Goal: Transaction & Acquisition: Subscribe to service/newsletter

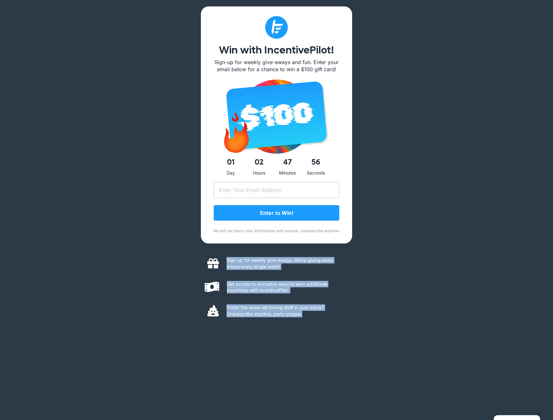
drag, startPoint x: 326, startPoint y: 317, endPoint x: 194, endPoint y: 273, distance: 138.6
click at [194, 273] on div "Win with IncentivePilot! Sign-up for weekly give-aways and fun. Enter your emai…" at bounding box center [276, 210] width 553 height 420
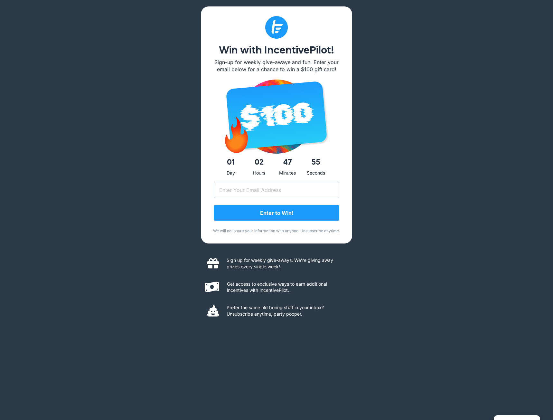
click at [194, 273] on div "Win with IncentivePilot! Sign-up for weekly give-aways and fun. Enter your emai…" at bounding box center [276, 210] width 553 height 420
click at [145, 47] on div "Win with IncentivePilot! Sign-up for weekly give-aways and fun. Enter your emai…" at bounding box center [276, 210] width 553 height 420
click at [297, 195] on input "Email (Required)" at bounding box center [277, 190] width 126 height 16
click at [366, 200] on div "Win with IncentivePilot! Sign-up for weekly give-aways and fun. Enter your emai…" at bounding box center [276, 210] width 553 height 420
click at [314, 192] on input "Email (Required)" at bounding box center [277, 190] width 126 height 16
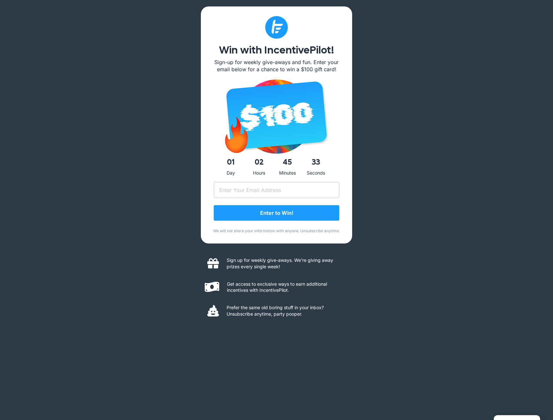
click at [392, 190] on div "Win with IncentivePilot! Sign-up for weekly give-aways and fun. Enter your emai…" at bounding box center [276, 210] width 553 height 420
click at [322, 185] on input "Email (Required)" at bounding box center [277, 190] width 126 height 16
click at [392, 107] on div "Win with IncentivePilot! Sign-up for weekly give-aways and fun. Enter your emai…" at bounding box center [276, 210] width 553 height 420
click at [279, 194] on input "Email (Required)" at bounding box center [277, 190] width 126 height 16
click at [387, 191] on div "Win with IncentivePilot! Sign-up for weekly give-aways and fun. Enter your emai…" at bounding box center [276, 210] width 553 height 420
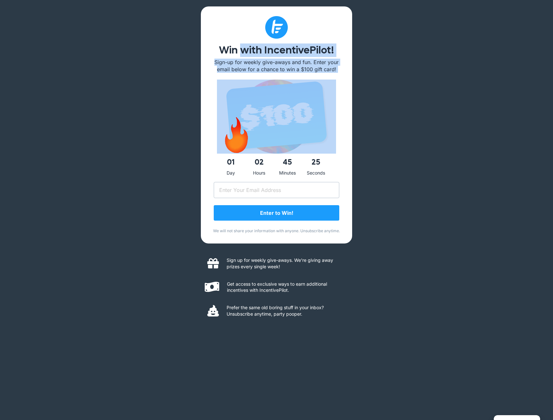
drag, startPoint x: 214, startPoint y: 43, endPoint x: 391, endPoint y: 88, distance: 182.3
click at [391, 88] on div "Win with IncentivePilot! Sign-up for weekly give-aways and fun. Enter your emai…" at bounding box center [276, 210] width 553 height 420
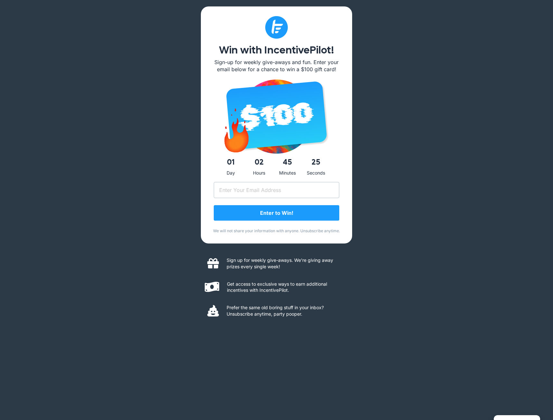
click at [391, 88] on div "Win with IncentivePilot! Sign-up for weekly give-aways and fun. Enter your emai…" at bounding box center [276, 210] width 553 height 420
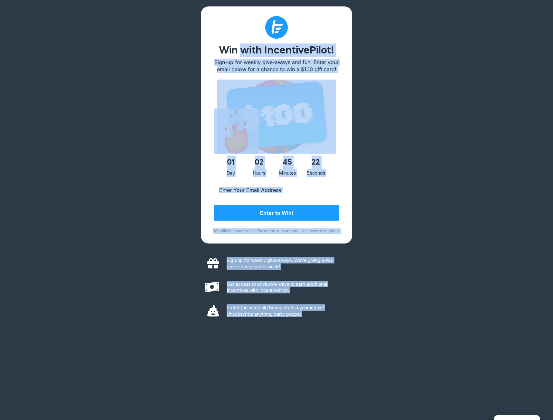
drag, startPoint x: 212, startPoint y: 51, endPoint x: 339, endPoint y: 323, distance: 299.9
click at [339, 323] on div "Win with IncentivePilot! Sign-up for weekly give-aways and fun. Enter your emai…" at bounding box center [276, 209] width 151 height 407
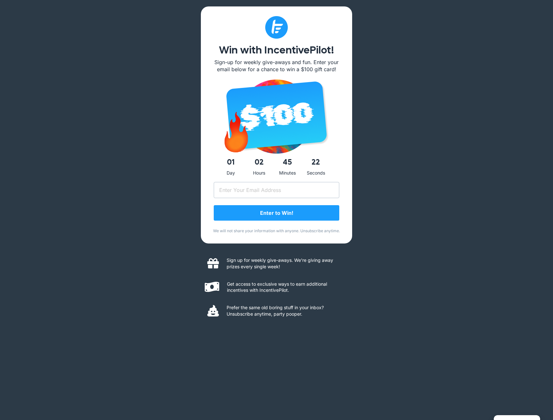
click at [339, 323] on div "Prefer the same old boring stuff in your inbox? Unsubscribe anytime, party poop…" at bounding box center [276, 312] width 138 height 24
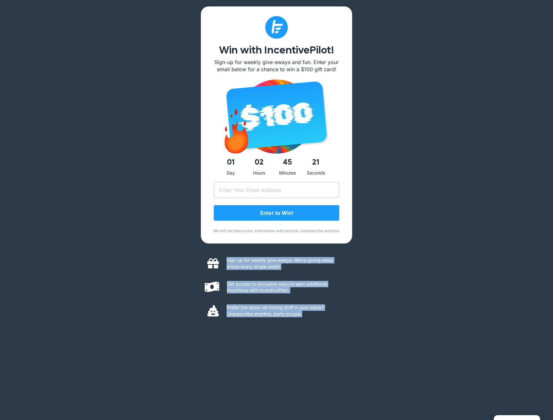
drag, startPoint x: 304, startPoint y: 328, endPoint x: 157, endPoint y: 251, distance: 166.3
click at [157, 251] on div "Win with IncentivePilot! Sign-up for weekly give-aways and fun. Enter your emai…" at bounding box center [276, 210] width 553 height 420
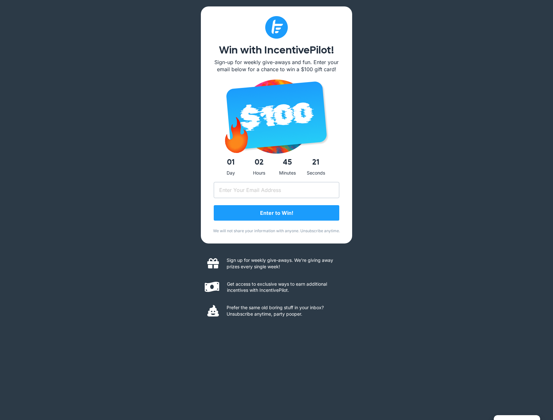
click at [157, 251] on div "Win with IncentivePilot! Sign-up for weekly give-aways and fun. Enter your emai…" at bounding box center [276, 210] width 553 height 420
click at [304, 193] on input "Email (Required)" at bounding box center [277, 190] width 126 height 16
click at [189, 165] on div "Win with IncentivePilot! Sign-up for weekly give-aways and fun. Enter your emai…" at bounding box center [276, 210] width 553 height 420
click at [234, 190] on input "Email (Required)" at bounding box center [277, 190] width 126 height 16
click at [507, 166] on div "Win with IncentivePilot! Sign-up for weekly give-aways and fun. Enter your emai…" at bounding box center [276, 210] width 553 height 420
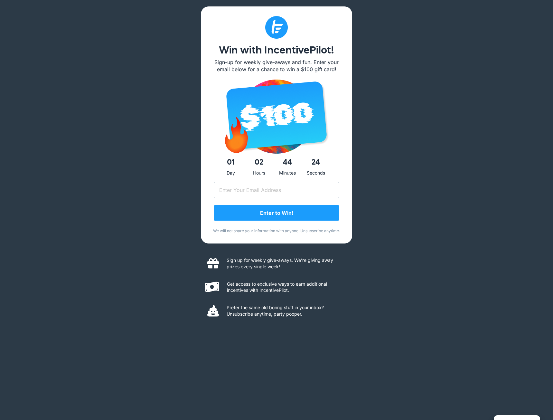
click at [434, 303] on div "Win with IncentivePilot! Sign-up for weekly give-aways and fun. Enter your emai…" at bounding box center [276, 210] width 553 height 420
click at [292, 191] on input "Email (Required)" at bounding box center [277, 190] width 126 height 16
click at [383, 182] on div "Win with IncentivePilot! Sign-up for weekly give-aways and fun. Enter your emai…" at bounding box center [276, 210] width 553 height 420
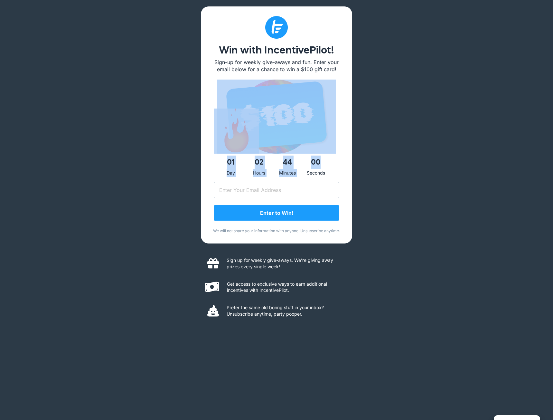
drag, startPoint x: 332, startPoint y: 169, endPoint x: 204, endPoint y: 142, distance: 131.1
click at [204, 142] on div "Win with IncentivePilot! Sign-up for weekly give-aways and fun. Enter your emai…" at bounding box center [276, 124] width 151 height 237
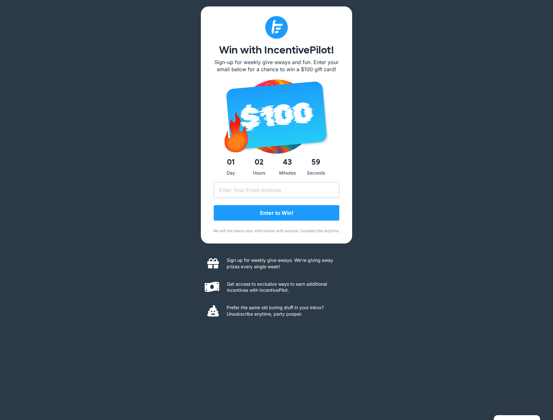
click at [204, 142] on div "Win with IncentivePilot! Sign-up for weekly give-aways and fun. Enter your emai…" at bounding box center [276, 124] width 151 height 237
drag, startPoint x: 197, startPoint y: 149, endPoint x: 346, endPoint y: 177, distance: 151.0
click at [346, 177] on div "Win with IncentivePilot! Sign-up for weekly give-aways and fun. Enter your emai…" at bounding box center [276, 210] width 553 height 420
click at [346, 177] on div "Win with IncentivePilot! Sign-up for weekly give-aways and fun. Enter your emai…" at bounding box center [276, 124] width 151 height 237
drag, startPoint x: 346, startPoint y: 177, endPoint x: 197, endPoint y: 87, distance: 173.3
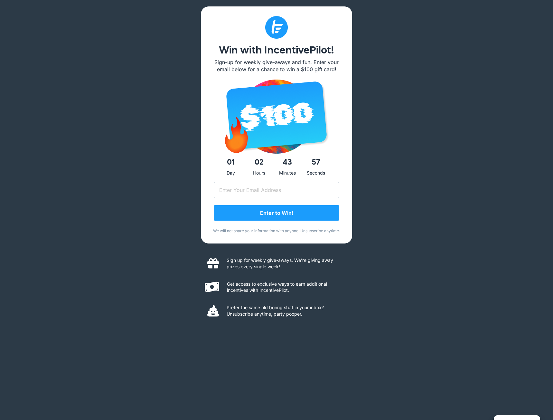
click at [197, 87] on div "Win with IncentivePilot! Sign-up for weekly give-aways and fun. Enter your emai…" at bounding box center [276, 210] width 553 height 420
drag, startPoint x: 205, startPoint y: 73, endPoint x: 215, endPoint y: 50, distance: 25.4
click at [206, 71] on div "Win with IncentivePilot! Sign-up for weekly give-aways and fun. Enter your emai…" at bounding box center [276, 124] width 151 height 237
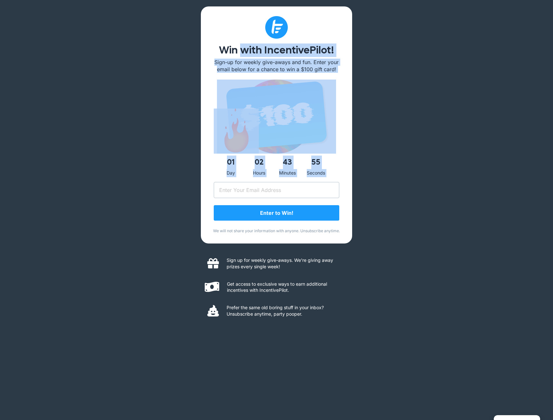
drag, startPoint x: 217, startPoint y: 42, endPoint x: 349, endPoint y: 192, distance: 199.3
click at [349, 192] on div "Win with IncentivePilot! Sign-up for weekly give-aways and fun. Enter your emai…" at bounding box center [276, 124] width 151 height 237
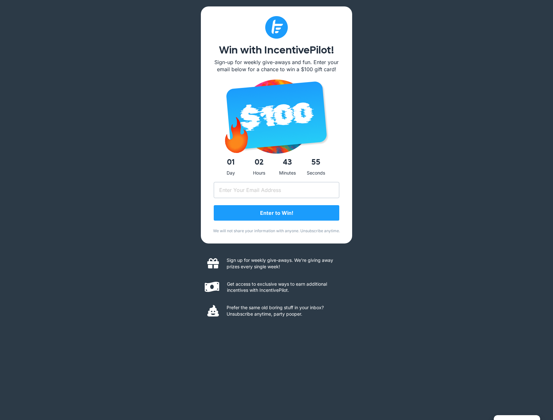
click at [349, 192] on div "Win with IncentivePilot! Sign-up for weekly give-aways and fun. Enter your emai…" at bounding box center [276, 124] width 151 height 237
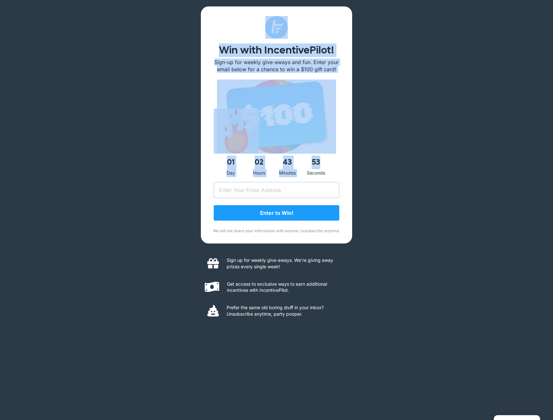
drag, startPoint x: 339, startPoint y: 172, endPoint x: 218, endPoint y: 25, distance: 190.9
click at [218, 25] on div "Win with IncentivePilot! Sign-up for weekly give-aways and fun. Enter your emai…" at bounding box center [276, 124] width 151 height 237
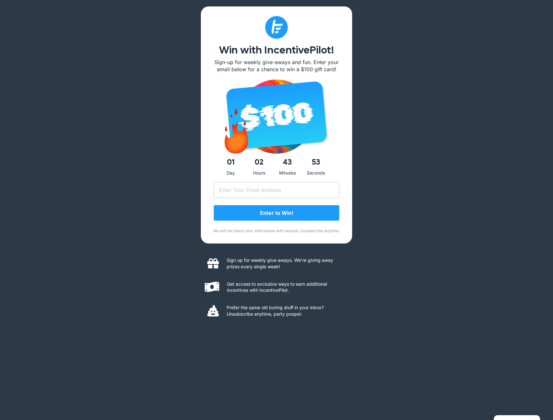
click at [218, 25] on div at bounding box center [277, 27] width 126 height 23
click at [301, 191] on input "Email (Required)" at bounding box center [277, 190] width 126 height 16
click at [394, 187] on div "Win with IncentivePilot! Sign-up for weekly give-aways and fun. Enter your emai…" at bounding box center [276, 210] width 553 height 420
click at [370, 235] on div "Win with IncentivePilot! Sign-up for weekly give-aways and fun. Enter your emai…" at bounding box center [276, 210] width 553 height 420
click at [280, 230] on p "We will not share your information with anyone. Unsubscribe anytime." at bounding box center [276, 230] width 132 height 5
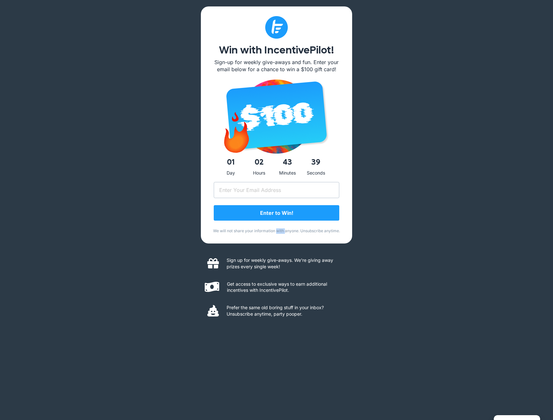
click at [280, 230] on p "We will not share your information with anyone. Unsubscribe anytime." at bounding box center [276, 230] width 132 height 5
click at [398, 226] on div "Win with IncentivePilot! Sign-up for weekly give-aways and fun. Enter your emai…" at bounding box center [276, 210] width 553 height 420
click at [436, 240] on div "Win with IncentivePilot! Sign-up for weekly give-aways and fun. Enter your emai…" at bounding box center [276, 210] width 553 height 420
click at [311, 185] on input "Email (Required)" at bounding box center [277, 190] width 126 height 16
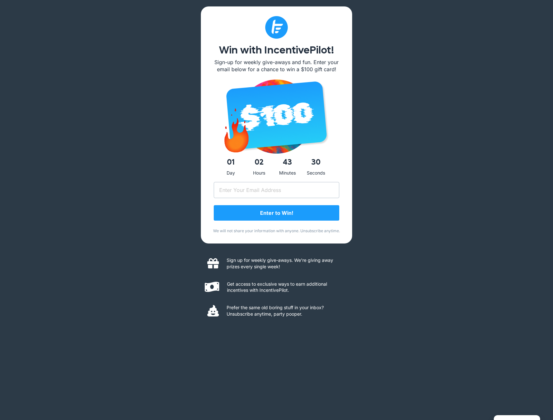
click at [394, 176] on div "Win with IncentivePilot! Sign-up for weekly give-aways and fun. Enter your emai…" at bounding box center [276, 210] width 553 height 420
drag, startPoint x: 357, startPoint y: 178, endPoint x: 198, endPoint y: 115, distance: 171.1
click at [199, 117] on div "Win with IncentivePilot! Sign-up for weekly give-aways and fun. Enter your emai…" at bounding box center [276, 210] width 553 height 420
click at [198, 115] on div "Win with IncentivePilot! Sign-up for weekly give-aways and fun. Enter your emai…" at bounding box center [276, 210] width 553 height 420
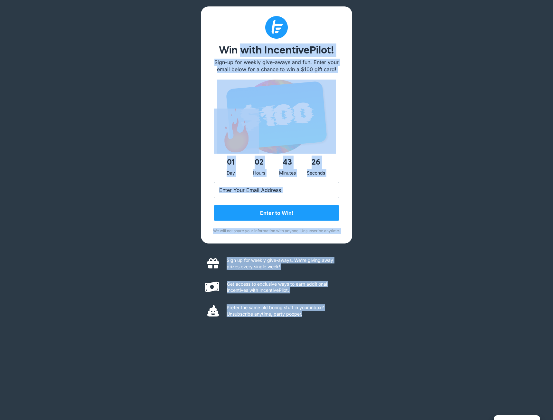
drag, startPoint x: 214, startPoint y: 47, endPoint x: 341, endPoint y: 335, distance: 314.4
click at [341, 335] on div "Win with IncentivePilot! Sign-up for weekly give-aways and fun. Enter your emai…" at bounding box center [276, 209] width 151 height 407
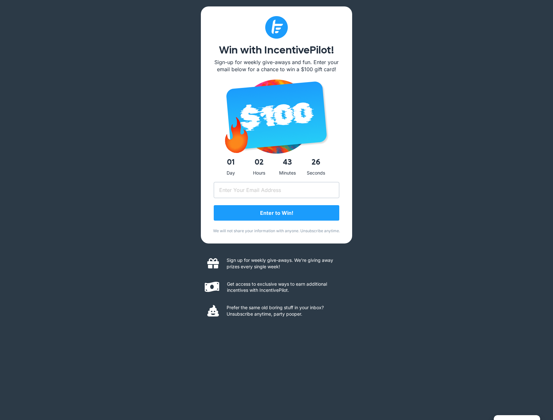
click at [341, 335] on div "Win with IncentivePilot! Sign-up for weekly give-aways and fun. Enter your emai…" at bounding box center [276, 209] width 151 height 407
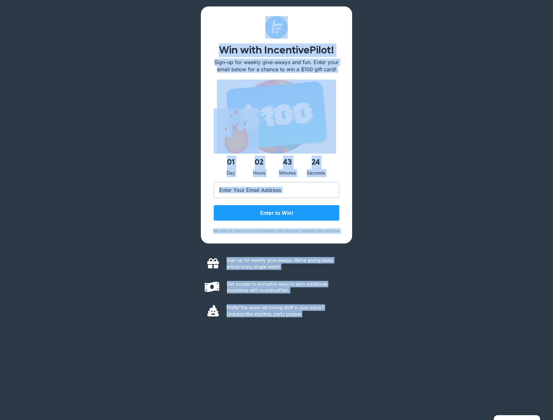
drag, startPoint x: 358, startPoint y: 341, endPoint x: 185, endPoint y: 19, distance: 365.7
click at [185, 19] on div "Win with IncentivePilot! Sign-up for weekly give-aways and fun. Enter your emai…" at bounding box center [276, 210] width 553 height 420
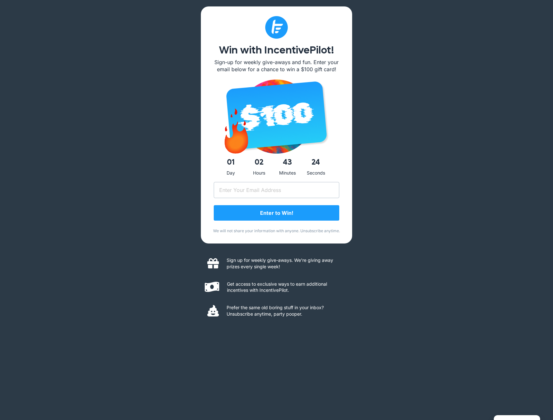
click at [185, 19] on div "Win with IncentivePilot! Sign-up for weekly give-aways and fun. Enter your emai…" at bounding box center [276, 210] width 553 height 420
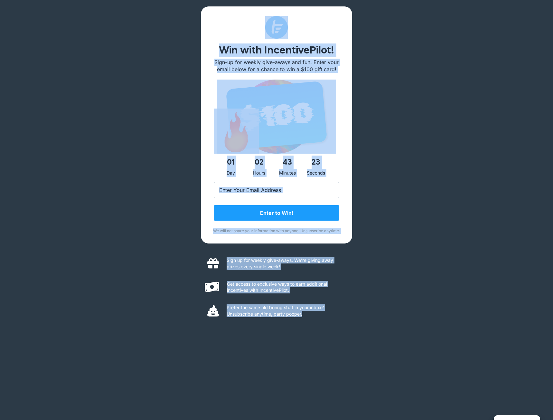
drag, startPoint x: 191, startPoint y: 11, endPoint x: 407, endPoint y: 330, distance: 385.5
click at [407, 330] on div "Win with IncentivePilot! Sign-up for weekly give-aways and fun. Enter your emai…" at bounding box center [276, 210] width 553 height 420
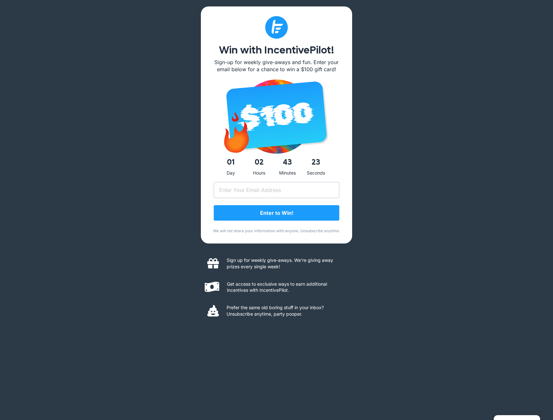
click at [407, 330] on div "Win with IncentivePilot! Sign-up for weekly give-aways and fun. Enter your emai…" at bounding box center [276, 210] width 553 height 420
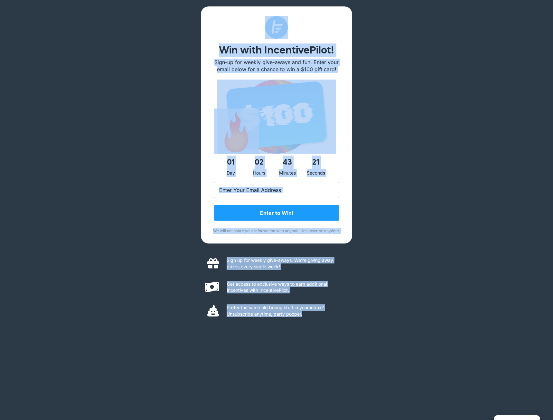
drag, startPoint x: 407, startPoint y: 330, endPoint x: 175, endPoint y: 24, distance: 384.1
click at [175, 24] on div "Win with IncentivePilot! Sign-up for weekly give-aways and fun. Enter your emai…" at bounding box center [276, 210] width 553 height 420
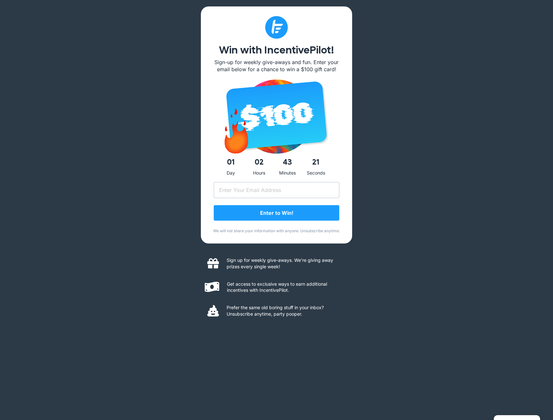
click at [175, 24] on div "Win with IncentivePilot! Sign-up for weekly give-aways and fun. Enter your emai…" at bounding box center [276, 210] width 553 height 420
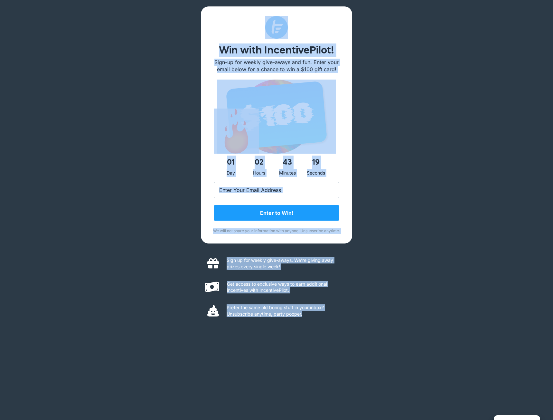
drag, startPoint x: 177, startPoint y: 15, endPoint x: 385, endPoint y: 328, distance: 375.3
click at [385, 328] on div "Win with IncentivePilot! Sign-up for weekly give-aways and fun. Enter your emai…" at bounding box center [276, 210] width 553 height 420
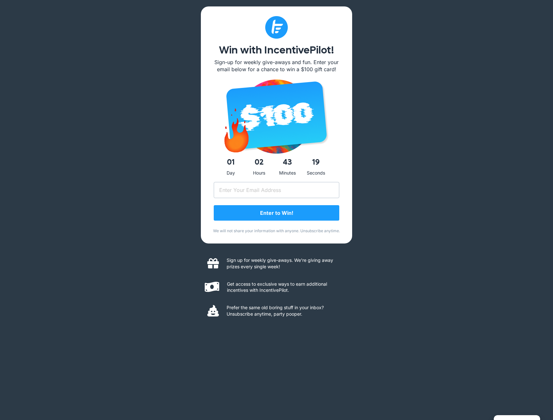
click at [385, 328] on div "Win with IncentivePilot! Sign-up for weekly give-aways and fun. Enter your emai…" at bounding box center [276, 210] width 553 height 420
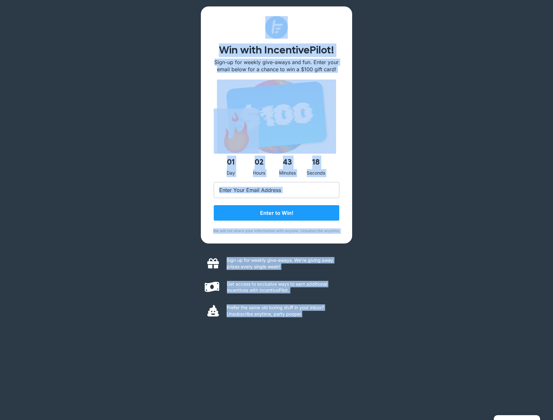
drag, startPoint x: 379, startPoint y: 338, endPoint x: 165, endPoint y: 17, distance: 386.1
click at [165, 17] on div "Win with IncentivePilot! Sign-up for weekly give-aways and fun. Enter your emai…" at bounding box center [276, 210] width 553 height 420
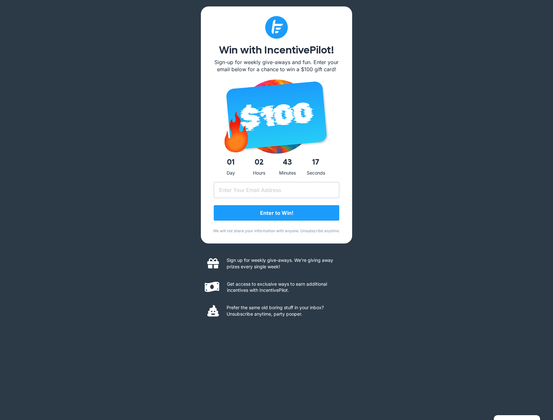
click at [165, 17] on div "Win with IncentivePilot! Sign-up for weekly give-aways and fun. Enter your emai…" at bounding box center [276, 210] width 553 height 420
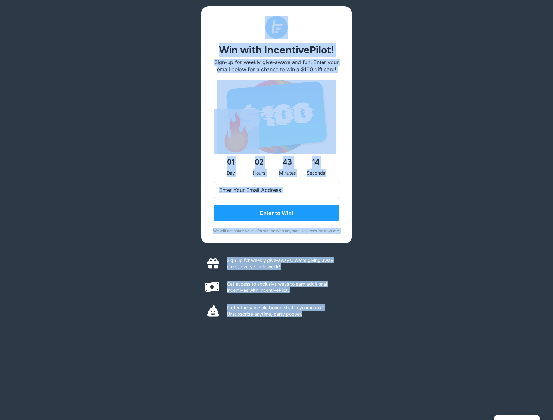
drag, startPoint x: 165, startPoint y: 17, endPoint x: 342, endPoint y: 323, distance: 353.9
click at [342, 323] on div "Win with IncentivePilot! Sign-up for weekly give-aways and fun. Enter your emai…" at bounding box center [276, 210] width 553 height 420
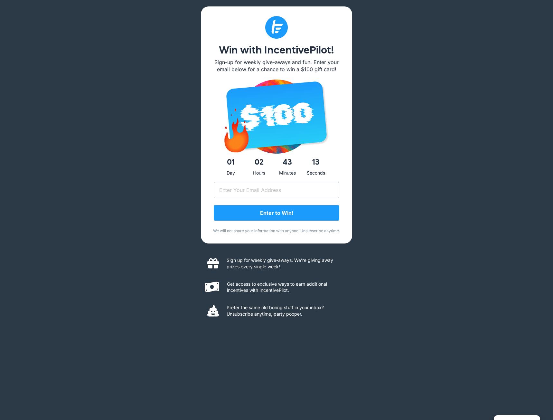
click at [342, 323] on div "Prefer the same old boring stuff in your inbox? Unsubscribe anytime, party poop…" at bounding box center [276, 312] width 138 height 24
click at [464, 219] on div "Win with IncentivePilot! Sign-up for weekly give-aways and fun. Enter your emai…" at bounding box center [276, 210] width 553 height 420
click at [286, 191] on input "Email (Required)" at bounding box center [277, 190] width 126 height 16
click at [393, 174] on div "Win with IncentivePilot! Sign-up for weekly give-aways and fun. Enter your emai…" at bounding box center [276, 210] width 553 height 420
click at [425, 249] on div "Win with IncentivePilot! Sign-up for weekly give-aways and fun. Enter your emai…" at bounding box center [276, 210] width 553 height 420
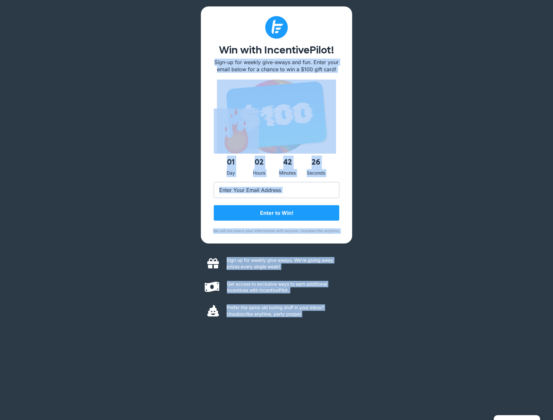
drag, startPoint x: 208, startPoint y: 61, endPoint x: 365, endPoint y: 339, distance: 320.1
click at [365, 339] on div "Win with IncentivePilot! Sign-up for weekly give-aways and fun. Enter your emai…" at bounding box center [276, 210] width 553 height 420
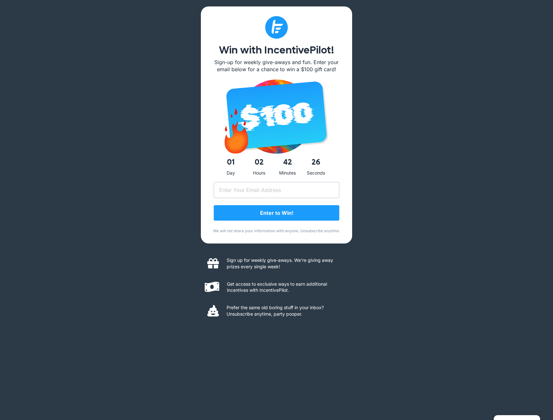
click at [365, 339] on div "Win with IncentivePilot! Sign-up for weekly give-aways and fun. Enter your emai…" at bounding box center [276, 210] width 553 height 420
click at [313, 190] on input "Email (Required)" at bounding box center [277, 190] width 126 height 16
click at [384, 210] on div "Win with IncentivePilot! Sign-up for weekly give-aways and fun. Enter your emai…" at bounding box center [276, 210] width 553 height 420
click at [329, 193] on input "Email (Required)" at bounding box center [277, 190] width 126 height 16
click at [391, 194] on div "Win with IncentivePilot! Sign-up for weekly give-aways and fun. Enter your emai…" at bounding box center [276, 210] width 553 height 420
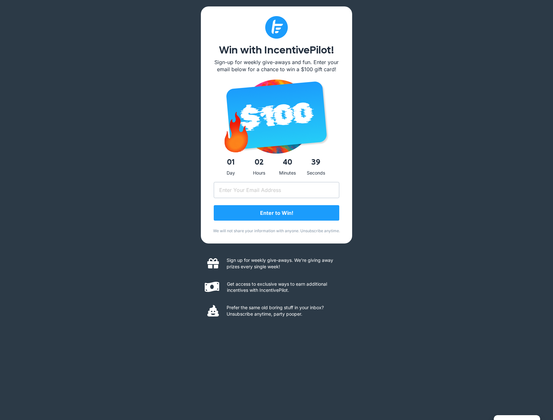
click at [198, 121] on div "Win with IncentivePilot! Sign-up for weekly give-aways and fun. Enter your emai…" at bounding box center [276, 210] width 553 height 420
click at [313, 188] on input "Email (Required)" at bounding box center [277, 190] width 126 height 16
click at [393, 191] on div "Win with IncentivePilot! Sign-up for weekly give-aways and fun. Enter your emai…" at bounding box center [276, 210] width 553 height 420
click at [335, 192] on input "Email (Required)" at bounding box center [277, 190] width 126 height 16
click at [392, 198] on div "Win with IncentivePilot! Sign-up for weekly give-aways and fun. Enter your emai…" at bounding box center [276, 210] width 553 height 420
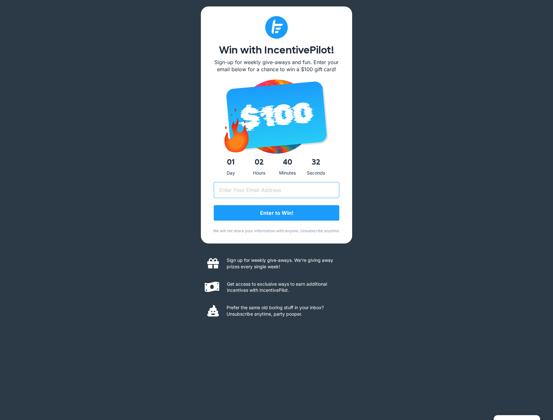
click at [308, 188] on input "Email (Required)" at bounding box center [277, 190] width 126 height 16
click at [382, 184] on div "Win with IncentivePilot! Sign-up for weekly give-aways and fun. Enter your emai…" at bounding box center [276, 210] width 553 height 420
click at [293, 199] on form "Name This field is for validation purposes and should be left unchanged. Email …" at bounding box center [277, 205] width 126 height 46
click at [300, 194] on input "Email (Required)" at bounding box center [277, 190] width 126 height 16
click at [388, 171] on div "Win with IncentivePilot! Sign-up for weekly give-aways and fun. Enter your emai…" at bounding box center [276, 210] width 553 height 420
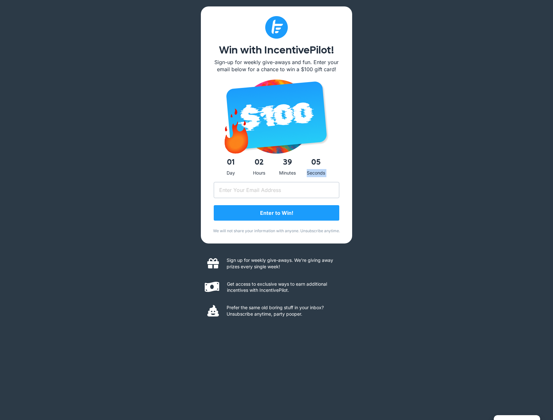
click at [388, 171] on div "Win with IncentivePilot! Sign-up for weekly give-aways and fun. Enter your emai…" at bounding box center [276, 210] width 553 height 420
click at [308, 186] on input "Email (Required)" at bounding box center [277, 190] width 126 height 16
click at [385, 187] on div "Win with IncentivePilot! Sign-up for weekly give-aways and fun. Enter your emai…" at bounding box center [276, 210] width 553 height 420
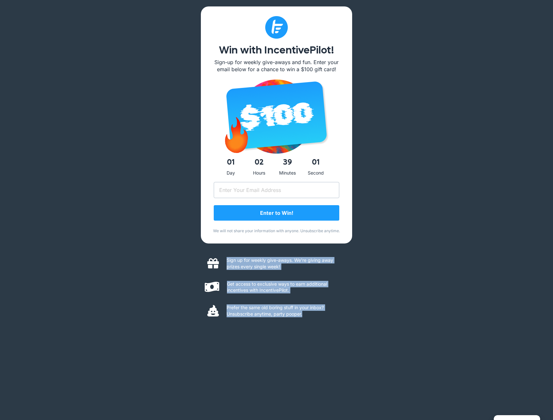
drag, startPoint x: 340, startPoint y: 323, endPoint x: 185, endPoint y: 229, distance: 180.7
click at [185, 229] on div "Win with IncentivePilot! Sign-up for weekly give-aways and fun. Enter your emai…" at bounding box center [276, 210] width 553 height 420
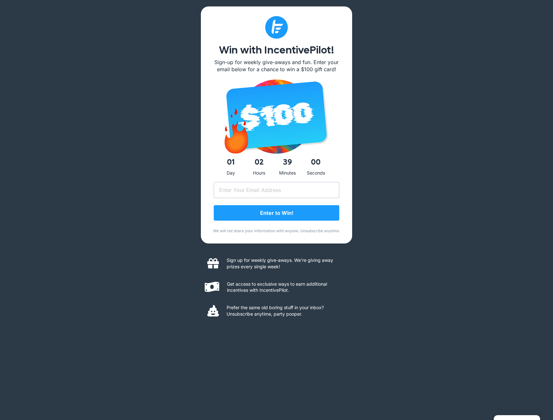
click at [185, 229] on div "Win with IncentivePilot! Sign-up for weekly give-aways and fun. Enter your emai…" at bounding box center [276, 210] width 553 height 420
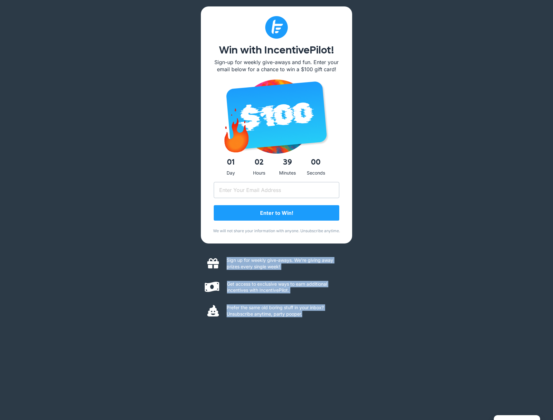
drag, startPoint x: 177, startPoint y: 240, endPoint x: 418, endPoint y: 336, distance: 259.6
click at [418, 336] on div "Win with IncentivePilot! Sign-up for weekly give-aways and fun. Enter your emai…" at bounding box center [276, 210] width 553 height 420
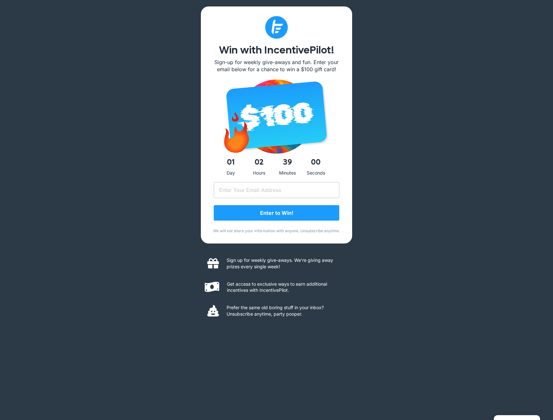
click at [418, 336] on div "Win with IncentivePilot! Sign-up for weekly give-aways and fun. Enter your emai…" at bounding box center [276, 210] width 553 height 420
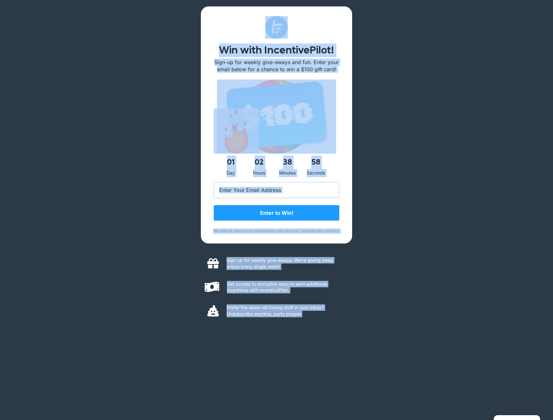
drag, startPoint x: 230, startPoint y: 276, endPoint x: 198, endPoint y: 28, distance: 250.9
click at [198, 28] on div "Win with IncentivePilot! Sign-up for weekly give-aways and fun. Enter your emai…" at bounding box center [276, 210] width 553 height 420
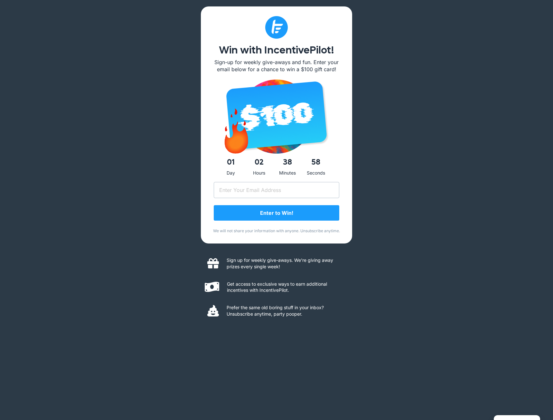
click at [198, 28] on div "Win with IncentivePilot! Sign-up for weekly give-aways and fun. Enter your emai…" at bounding box center [276, 210] width 553 height 420
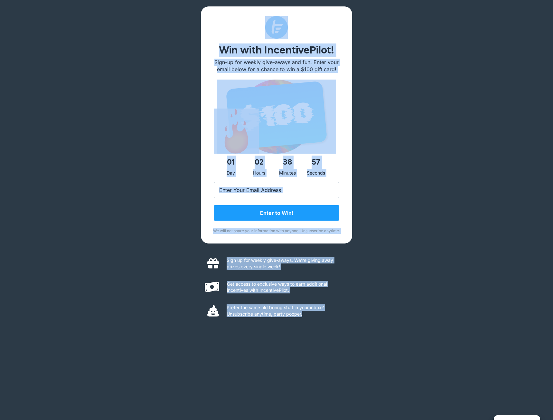
drag, startPoint x: 191, startPoint y: 14, endPoint x: 424, endPoint y: 350, distance: 409.2
click at [424, 350] on div "Win with IncentivePilot! Sign-up for weekly give-aways and fun. Enter your emai…" at bounding box center [276, 210] width 553 height 420
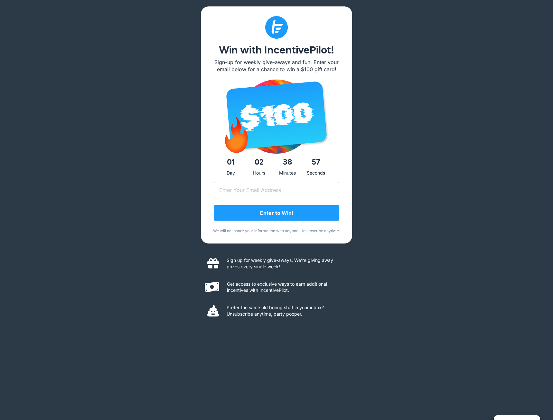
click at [424, 350] on div "Win with IncentivePilot! Sign-up for weekly give-aways and fun. Enter your emai…" at bounding box center [276, 210] width 553 height 420
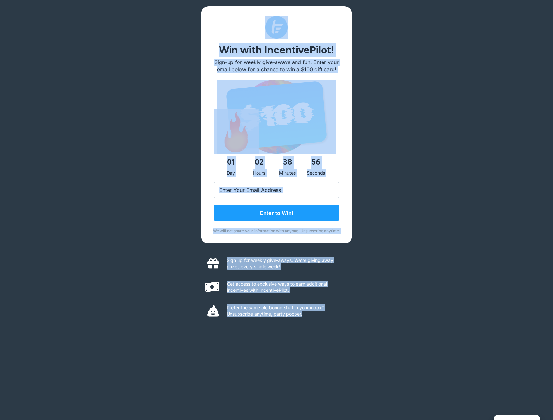
drag, startPoint x: 344, startPoint y: 320, endPoint x: 205, endPoint y: 22, distance: 328.3
click at [205, 22] on div "Win with IncentivePilot! Sign-up for weekly give-aways and fun. Enter your emai…" at bounding box center [276, 210] width 553 height 420
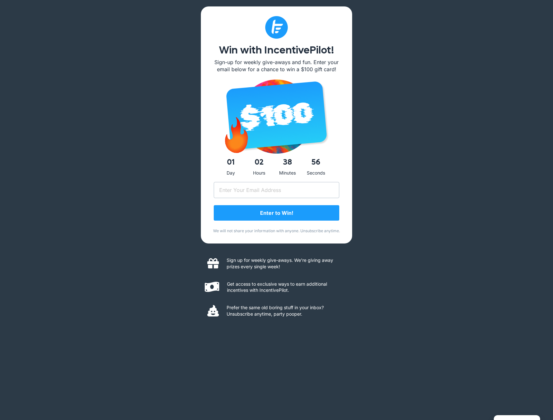
click at [205, 22] on div "Win with IncentivePilot! Sign-up for weekly give-aways and fun. Enter your emai…" at bounding box center [276, 124] width 151 height 237
click at [311, 195] on input "Email (Required)" at bounding box center [277, 190] width 126 height 16
